Goal: Task Accomplishment & Management: Use online tool/utility

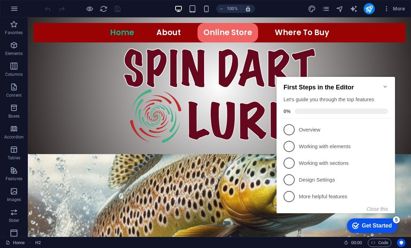
click at [378, 210] on button "Close this" at bounding box center [377, 210] width 21 height 6
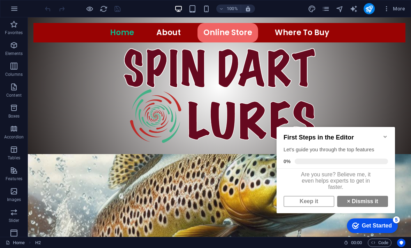
click at [318, 206] on link "Keep it" at bounding box center [309, 201] width 51 height 11
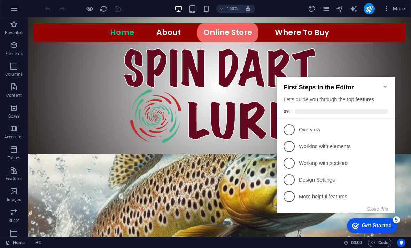
click at [382, 210] on button "Close this" at bounding box center [377, 210] width 21 height 6
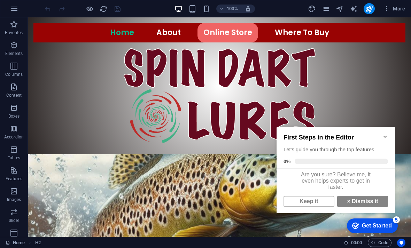
click at [376, 207] on link "× Dismiss it" at bounding box center [362, 201] width 51 height 11
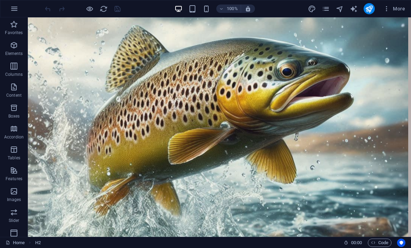
scroll to position [194, 3]
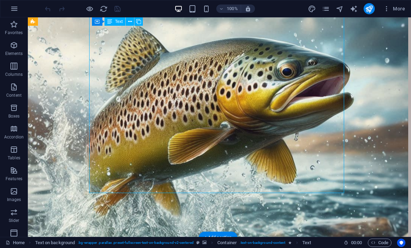
click at [132, 22] on button at bounding box center [130, 21] width 8 height 8
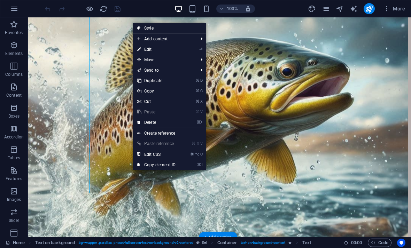
click at [156, 49] on link "⏎ Edit" at bounding box center [156, 49] width 47 height 10
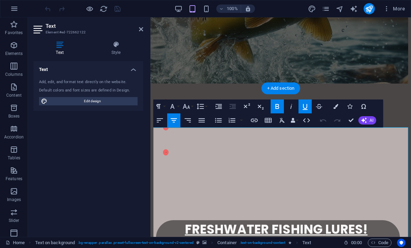
scroll to position [36, 0]
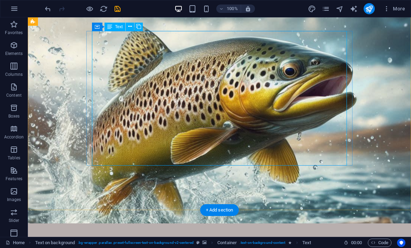
scroll to position [169, 0]
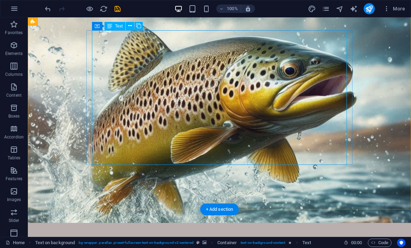
click at [377, 175] on figure at bounding box center [219, 112] width 383 height 222
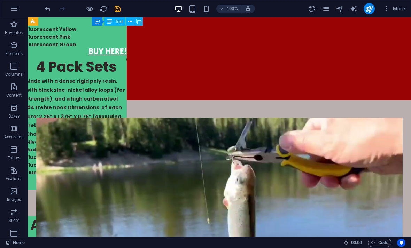
scroll to position [1130, 0]
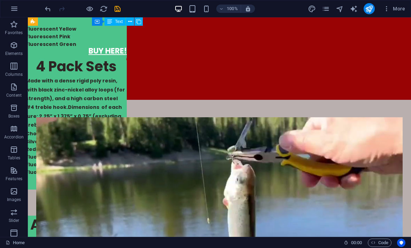
click at [118, 10] on icon "save" at bounding box center [118, 9] width 8 height 8
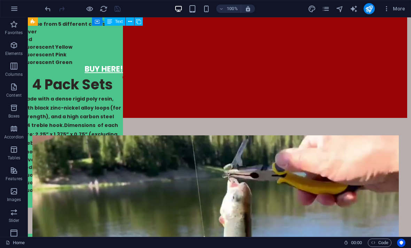
scroll to position [1113, 2]
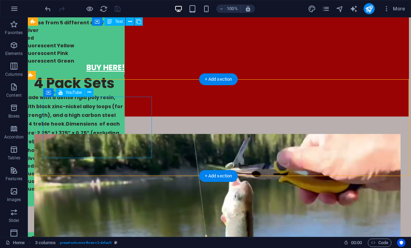
click at [88, 95] on icon at bounding box center [89, 92] width 4 height 7
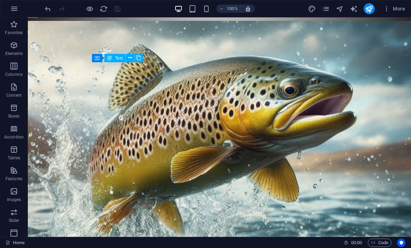
scroll to position [137, 0]
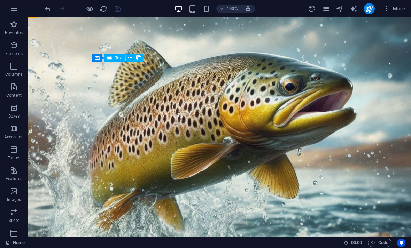
click at [369, 12] on icon "publish" at bounding box center [369, 9] width 8 height 8
